Goal: Information Seeking & Learning: Learn about a topic

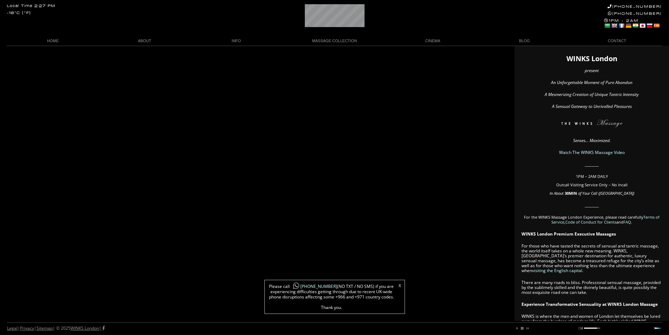
click at [400, 283] on link "X" at bounding box center [399, 285] width 2 height 4
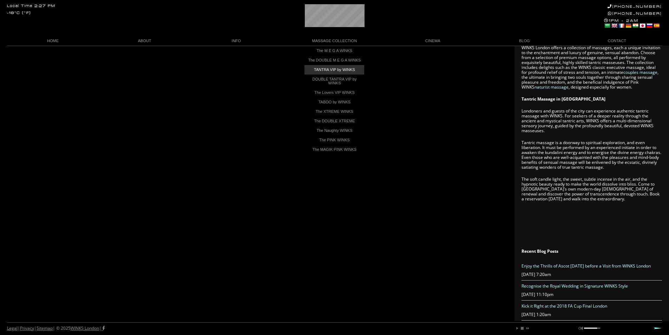
scroll to position [0, 42]
click at [344, 72] on link "TANTRA VIP by WINKS" at bounding box center [334, 69] width 60 height 9
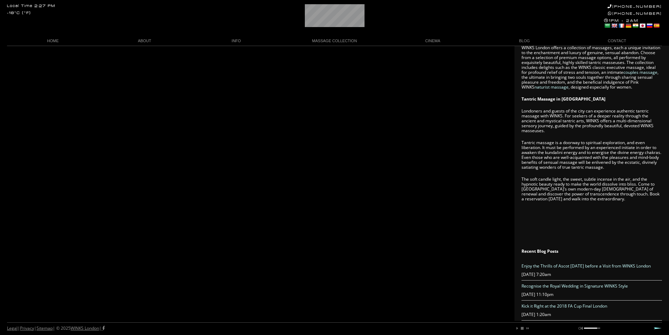
scroll to position [0, 5]
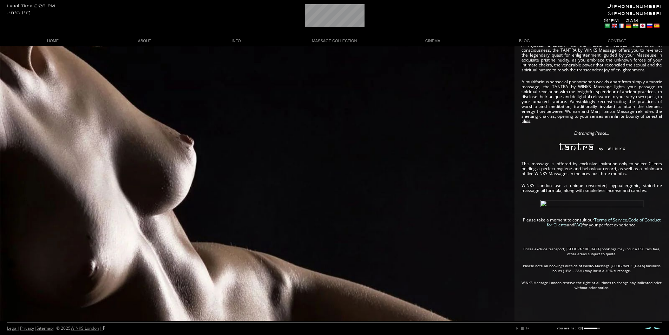
click at [582, 226] on link "FAQ" at bounding box center [578, 224] width 8 height 6
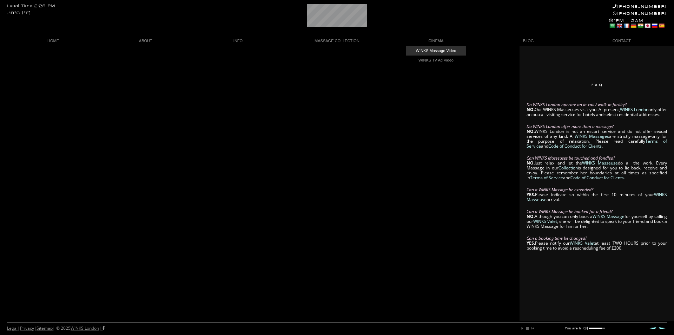
click at [440, 49] on link "WINKS Massage Video" at bounding box center [436, 50] width 60 height 9
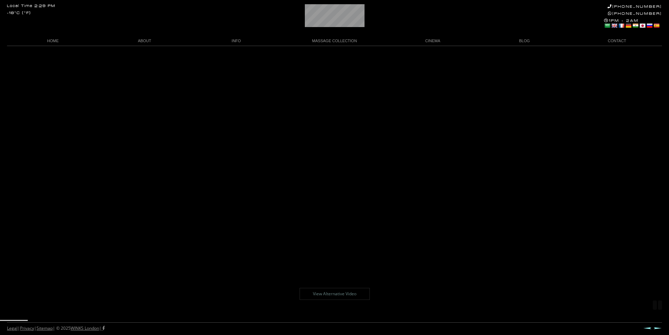
click at [131, 319] on body "Local Time 2:29 PM -18°C (°F) +44 (0)20 7118 7118 +44 788 959 8888 1PM - 2AM Se…" at bounding box center [334, 190] width 669 height 289
click at [131, 320] on div at bounding box center [334, 327] width 669 height 14
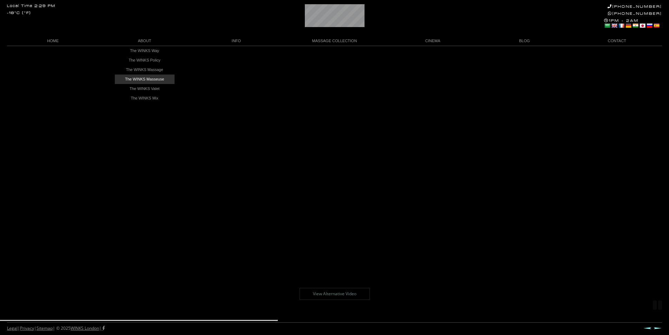
click at [154, 78] on link "The WINKS Masseuse" at bounding box center [145, 78] width 60 height 9
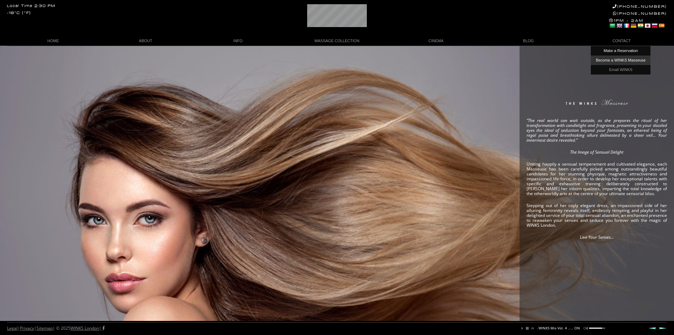
click at [622, 61] on link "Become a WINKS Masseuse" at bounding box center [621, 59] width 60 height 9
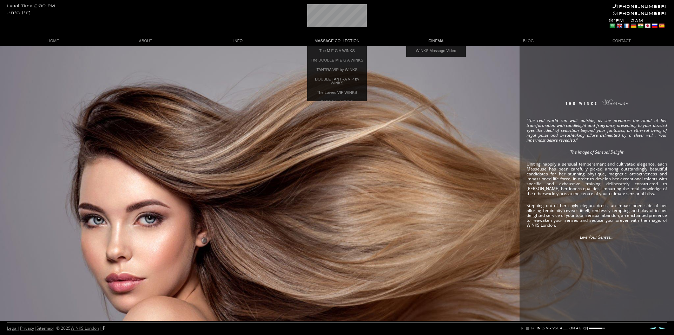
scroll to position [0, 82]
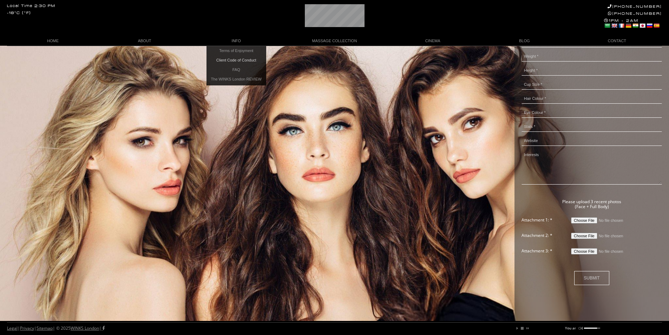
scroll to position [0, 11]
